Goal: Task Accomplishment & Management: Use online tool/utility

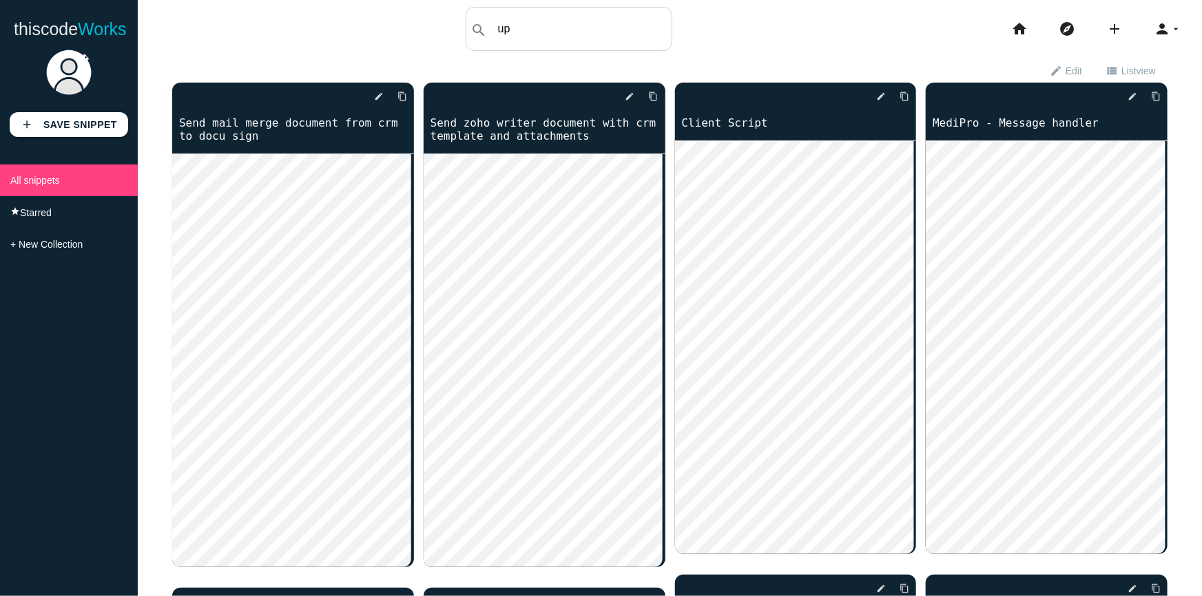
type input "u"
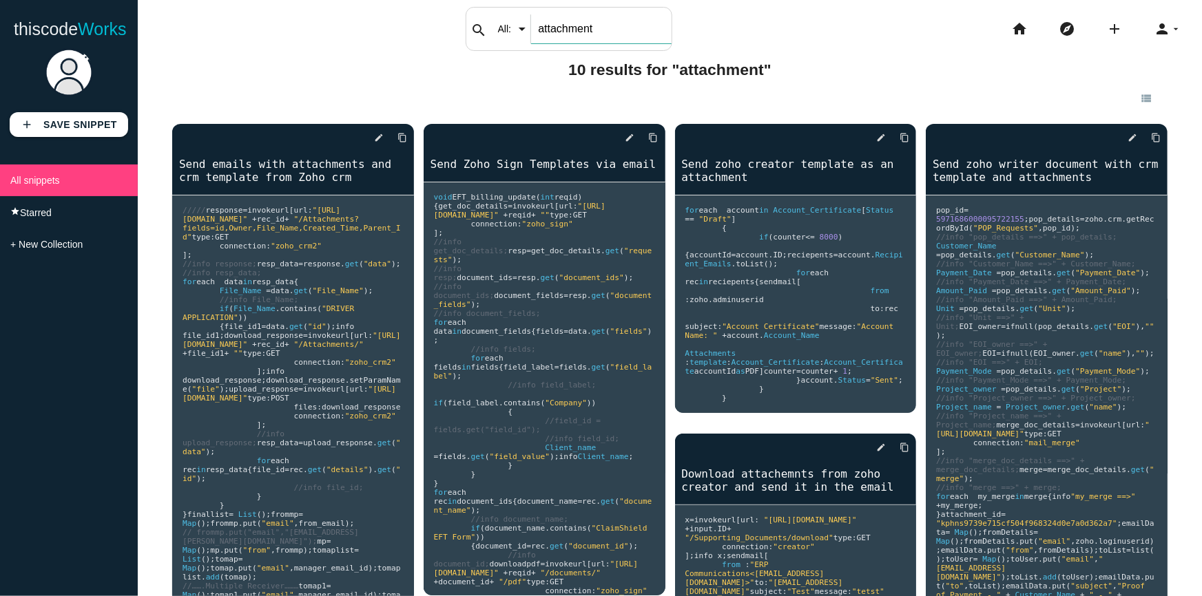
click at [583, 39] on input "attachment" at bounding box center [601, 28] width 140 height 29
type input "c"
type input "date time"
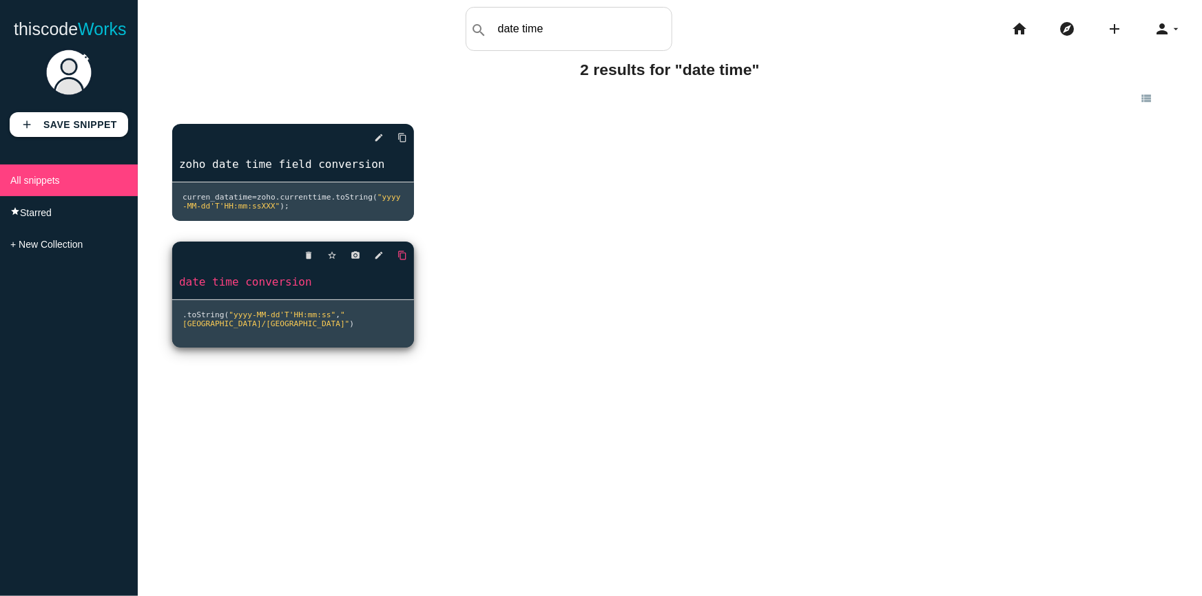
click at [398, 150] on icon "content_copy" at bounding box center [402, 137] width 10 height 25
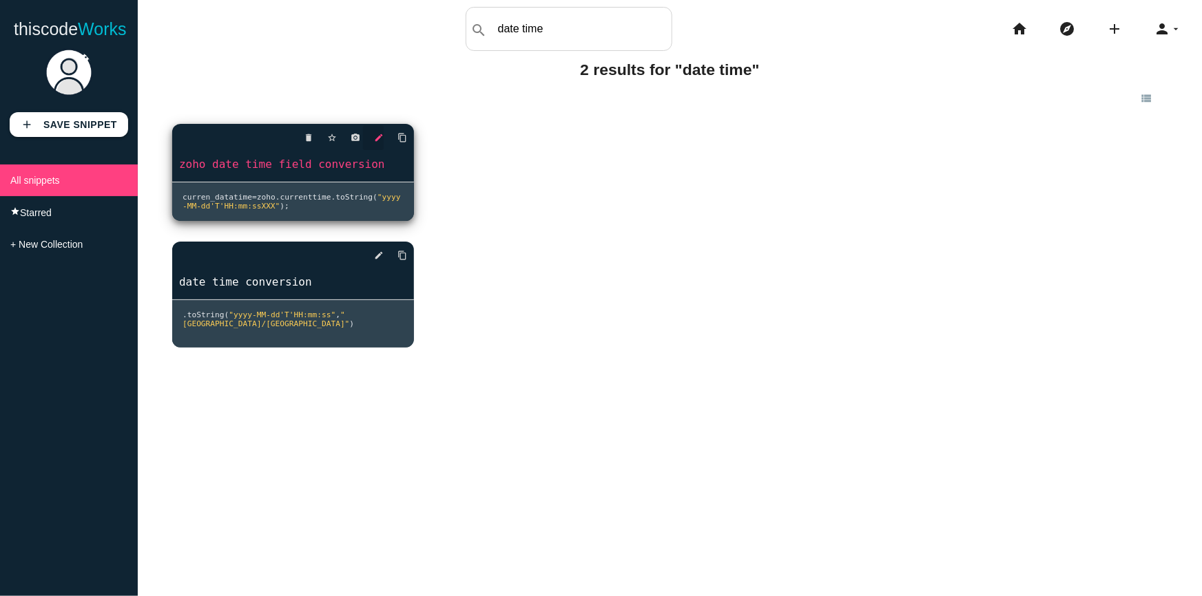
click at [375, 136] on icon "edit" at bounding box center [379, 137] width 10 height 25
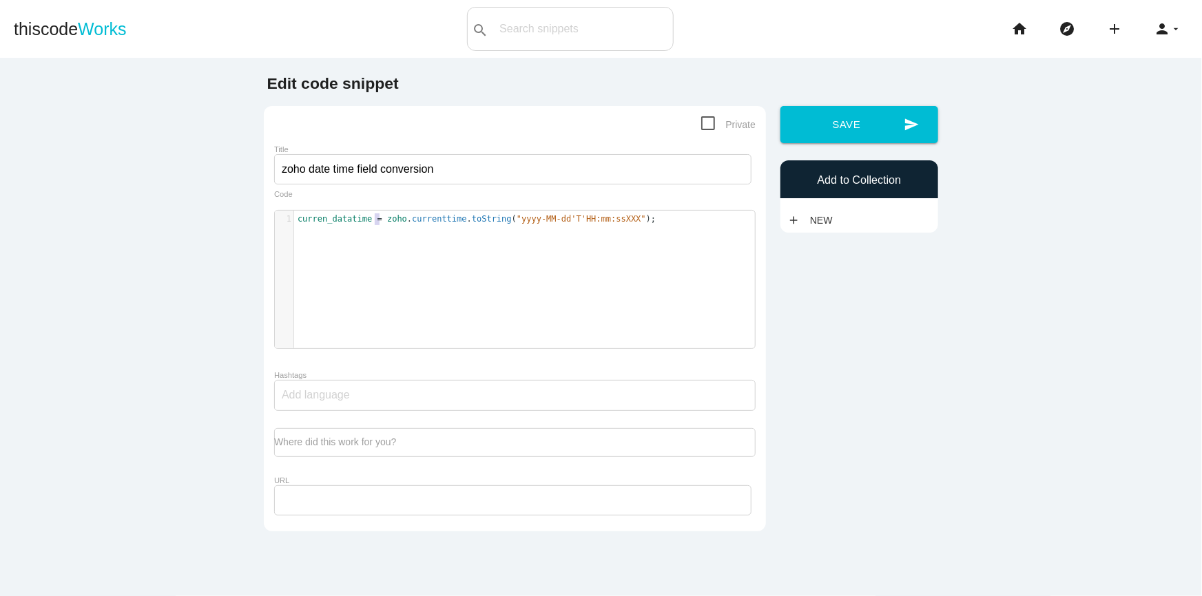
scroll to position [4, 0]
type textarea "zoho.currenttime"
drag, startPoint x: 370, startPoint y: 222, endPoint x: 446, endPoint y: 217, distance: 76.6
click at [446, 217] on span "curren_datatime = zoho . currenttime . toString ( "yyyy-MM-dd'T'HH:mm:ssXXX" );" at bounding box center [476, 219] width 358 height 10
click at [609, 238] on div "x 1 curren_datatime = zoho . currenttime . toString ( "yyyy-MM-dd'T'HH:mm:ssXXX…" at bounding box center [525, 290] width 501 height 158
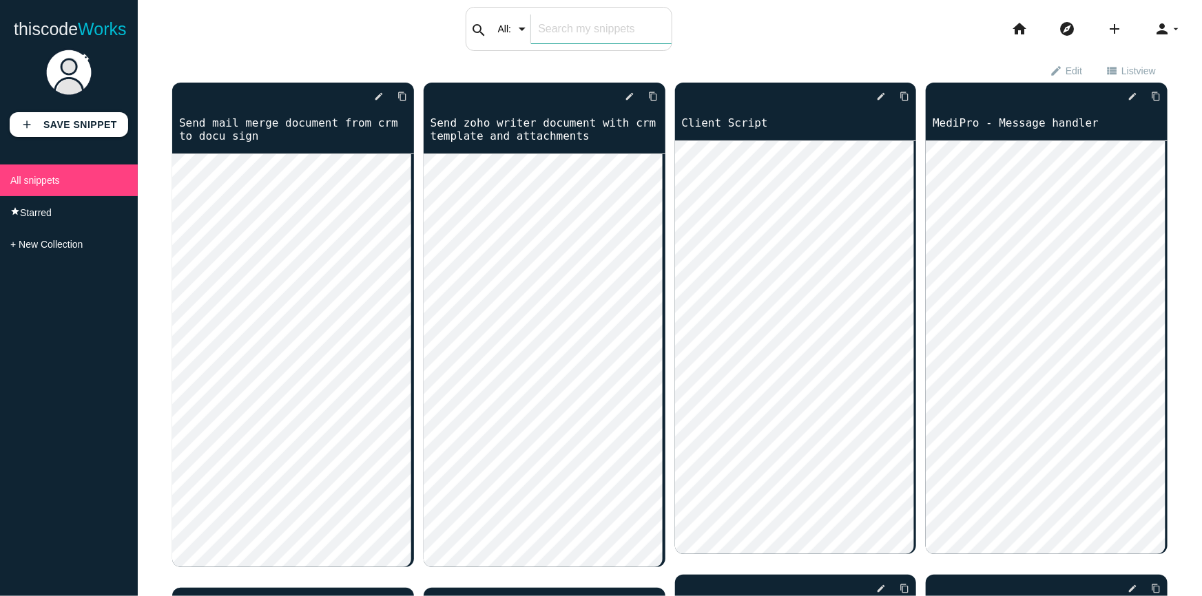
click at [576, 32] on input "text" at bounding box center [601, 28] width 140 height 29
click at [576, 32] on input "date time" at bounding box center [601, 28] width 140 height 29
click at [576, 32] on input "te" at bounding box center [601, 28] width 140 height 29
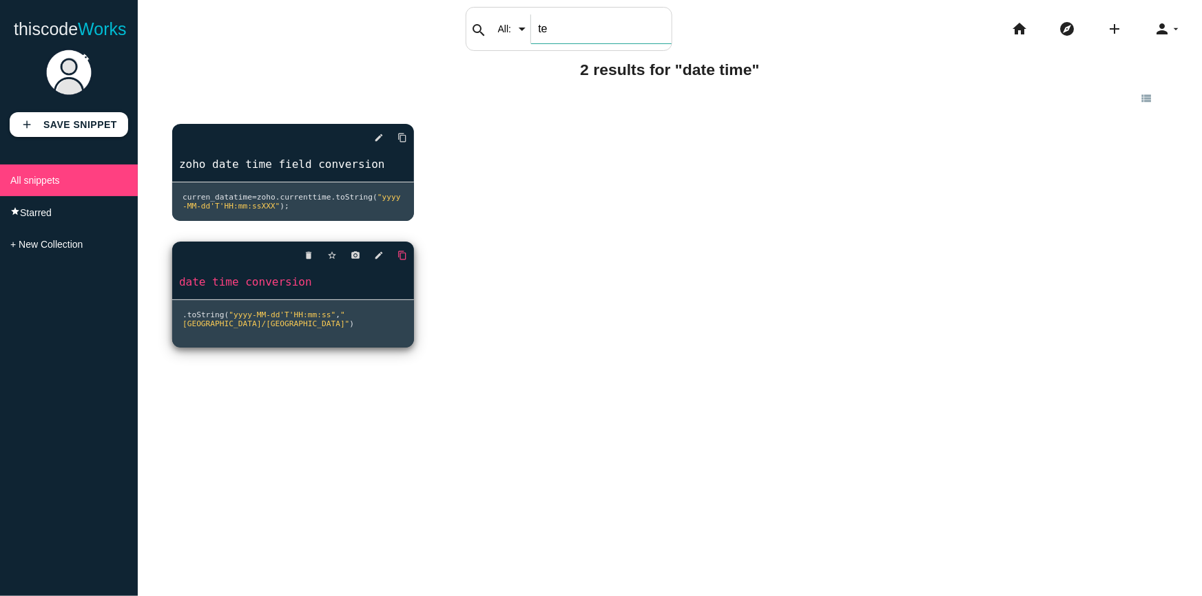
type input "te"
click at [397, 150] on icon "content_copy" at bounding box center [402, 137] width 10 height 25
